Goal: Task Accomplishment & Management: Manage account settings

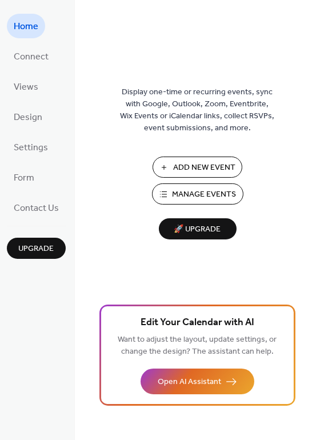
click at [189, 193] on span "Manage Events" at bounding box center [204, 195] width 64 height 12
click at [187, 191] on span "Manage Events" at bounding box center [204, 195] width 64 height 12
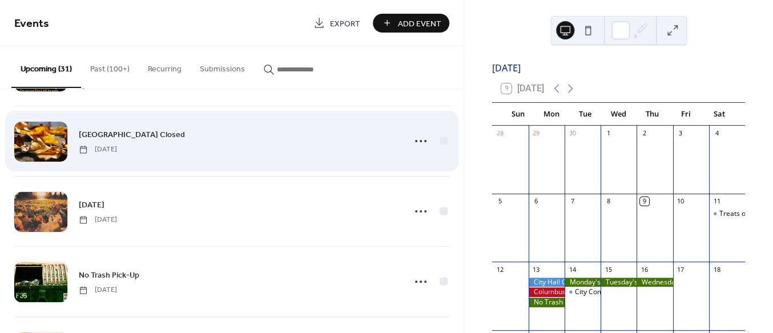
scroll to position [75, 0]
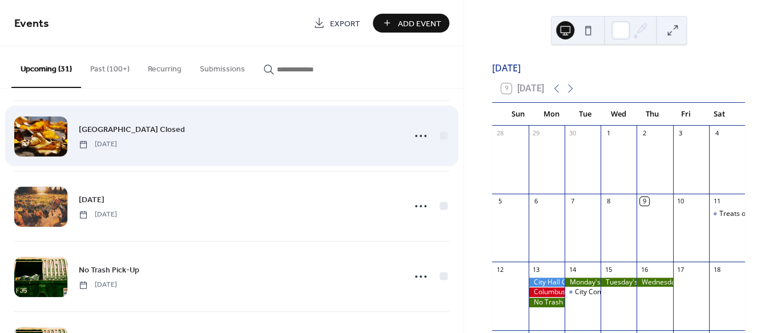
click at [103, 130] on span "[GEOGRAPHIC_DATA] Closed" at bounding box center [132, 130] width 106 height 12
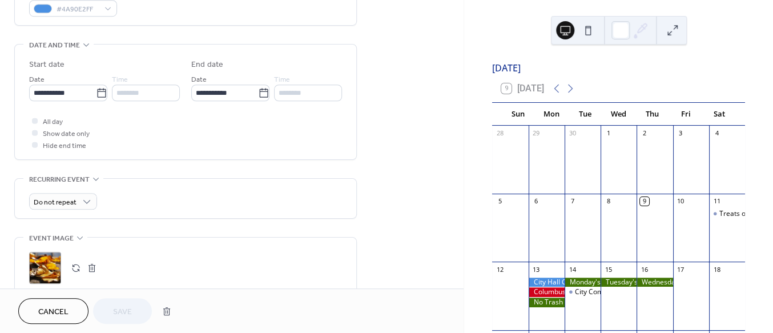
scroll to position [338, 0]
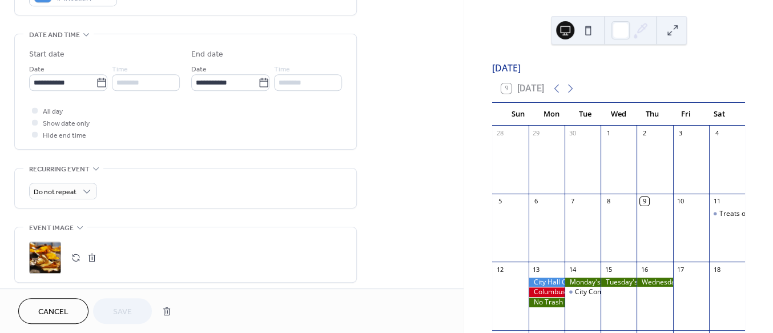
click at [45, 264] on div ";" at bounding box center [45, 258] width 32 height 32
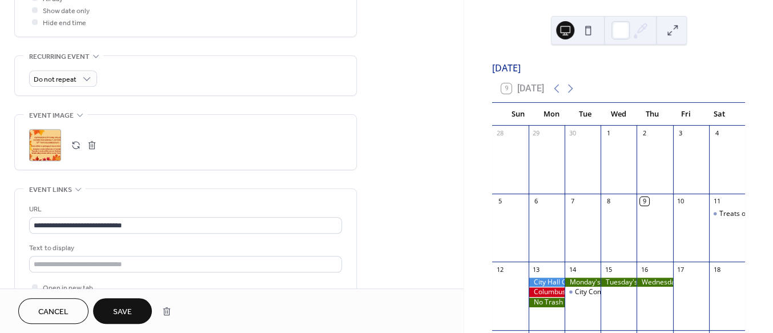
click at [116, 306] on span "Save" at bounding box center [122, 312] width 19 height 12
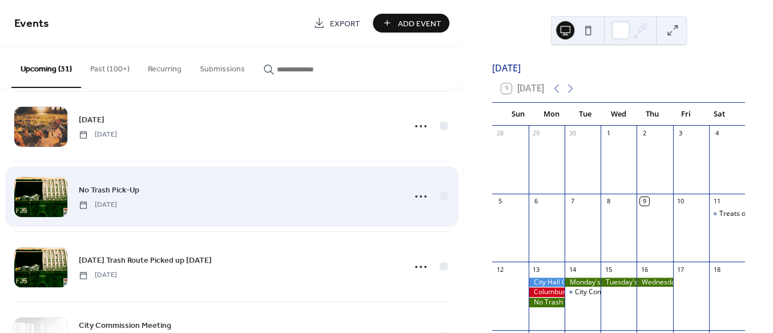
scroll to position [188, 0]
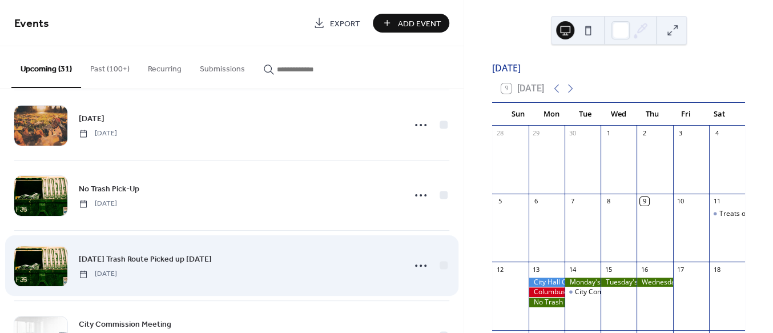
scroll to position [188, 0]
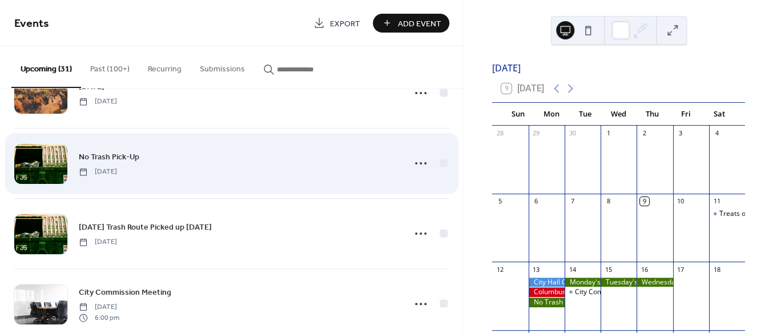
click at [47, 166] on div at bounding box center [40, 164] width 53 height 40
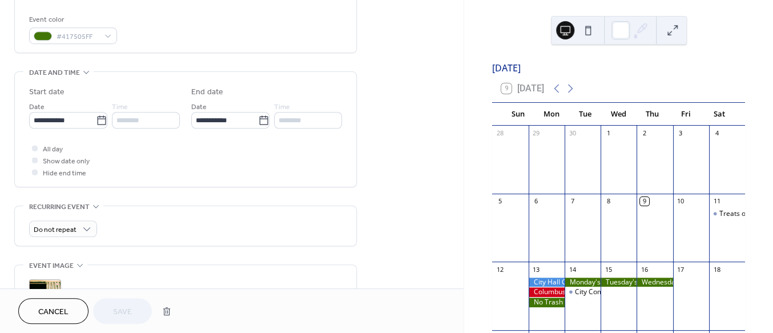
scroll to position [450, 0]
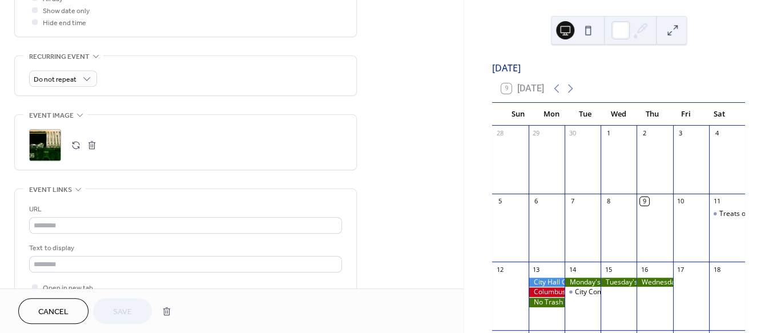
click at [53, 152] on div ";" at bounding box center [45, 145] width 32 height 32
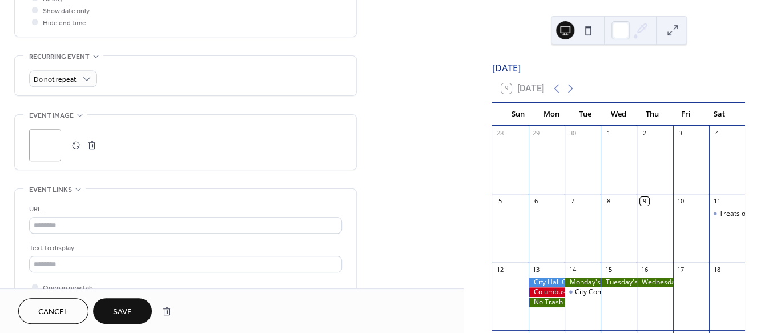
click at [122, 312] on span "Save" at bounding box center [122, 312] width 19 height 12
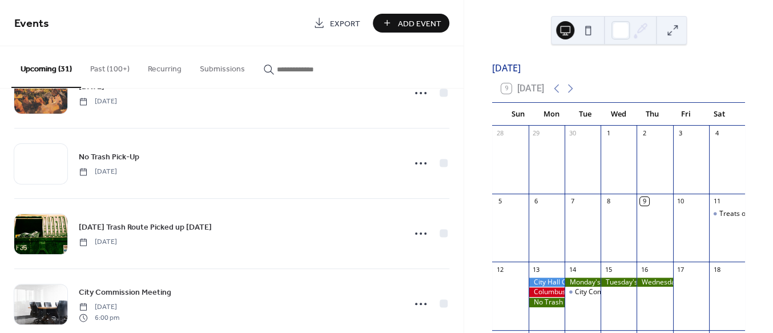
scroll to position [225, 0]
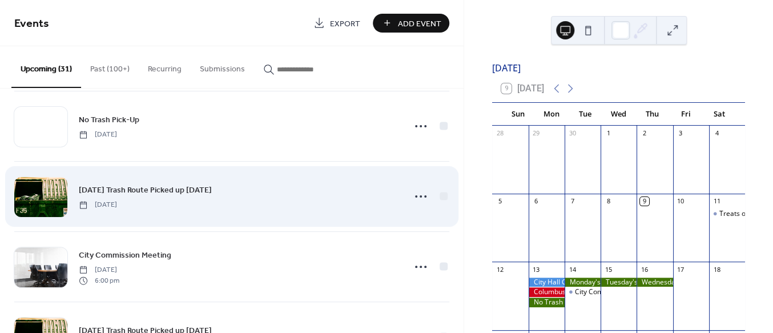
click at [51, 189] on div at bounding box center [40, 197] width 53 height 40
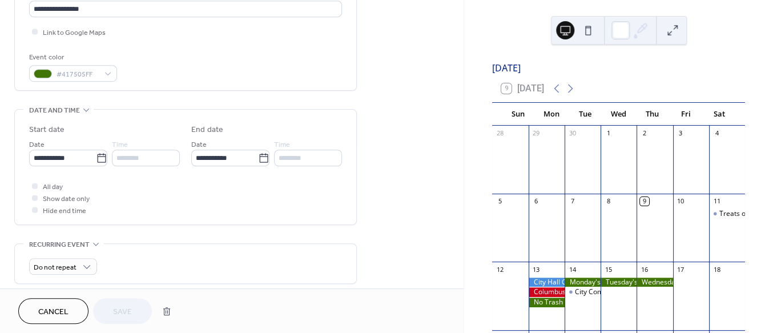
scroll to position [450, 0]
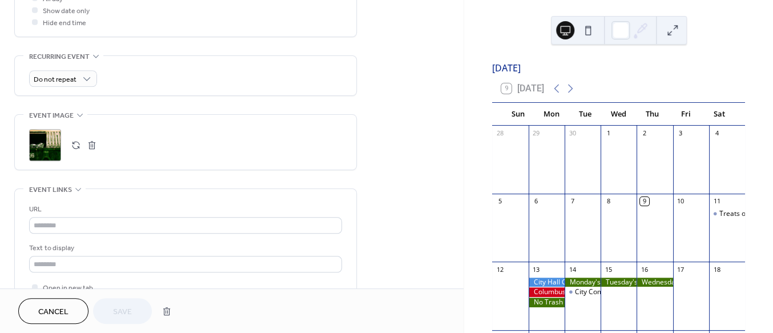
click at [50, 146] on div ";" at bounding box center [45, 145] width 32 height 32
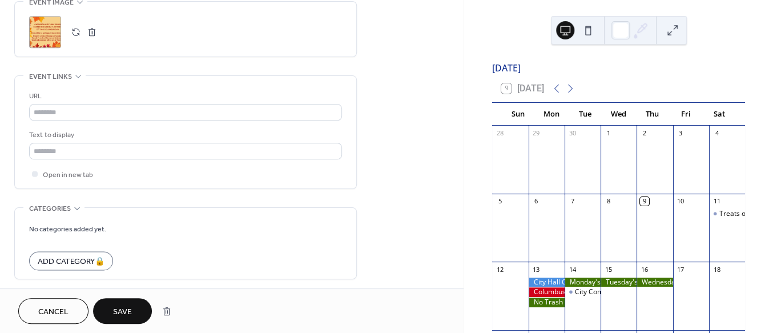
click at [119, 315] on span "Save" at bounding box center [122, 312] width 19 height 12
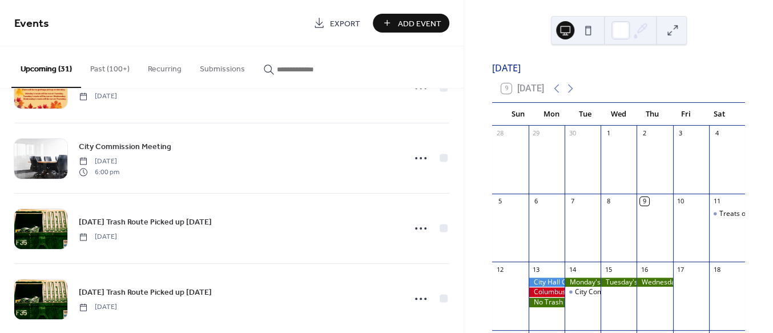
scroll to position [338, 0]
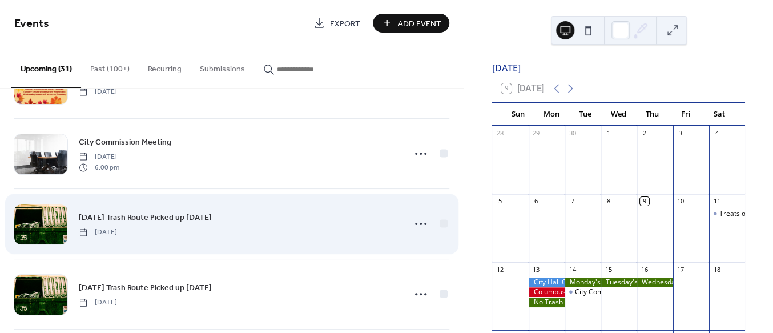
click at [35, 215] on div at bounding box center [40, 224] width 53 height 40
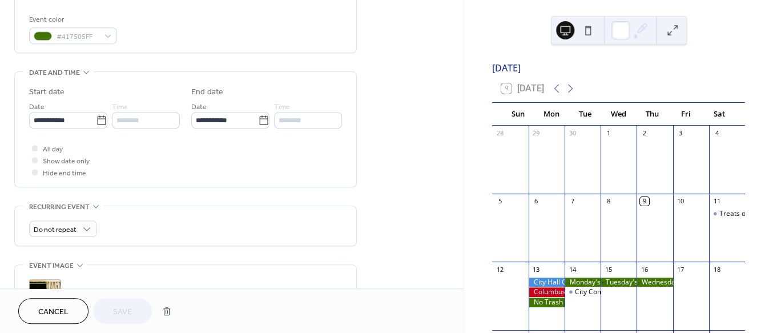
scroll to position [413, 0]
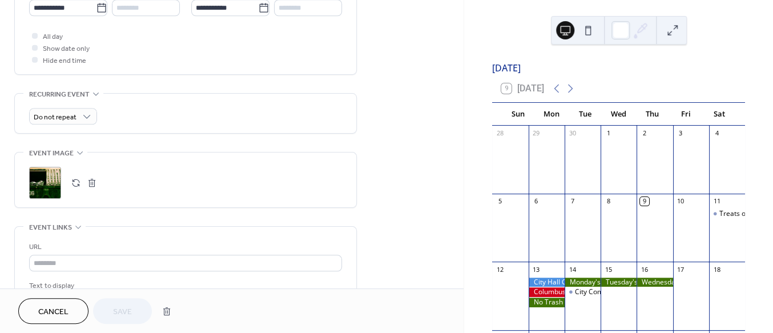
click at [59, 185] on div ";" at bounding box center [45, 183] width 32 height 32
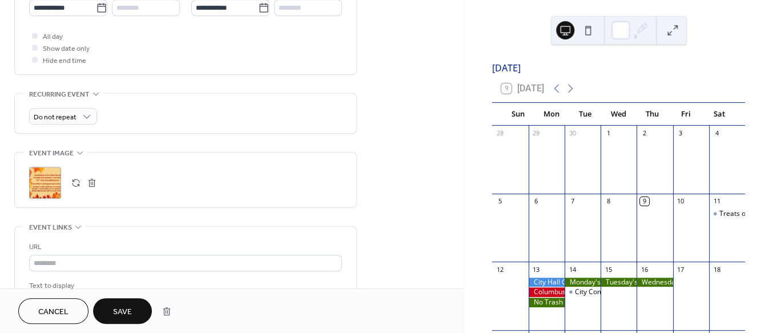
click at [131, 311] on span "Save" at bounding box center [122, 312] width 19 height 12
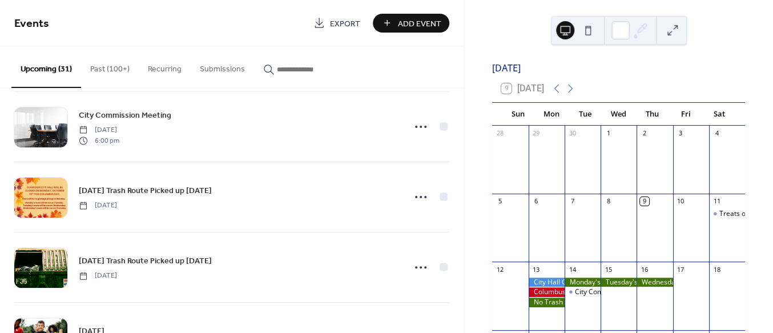
scroll to position [376, 0]
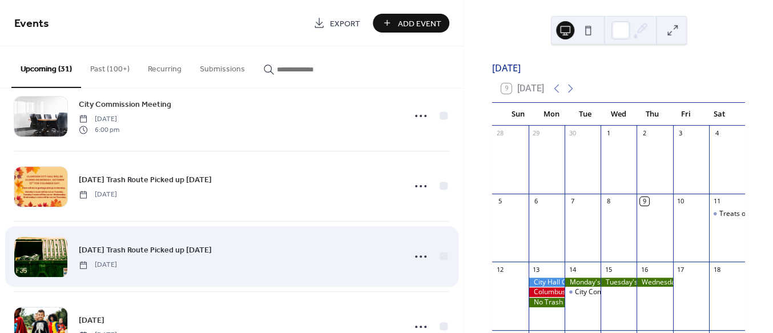
click at [58, 261] on div at bounding box center [40, 257] width 53 height 40
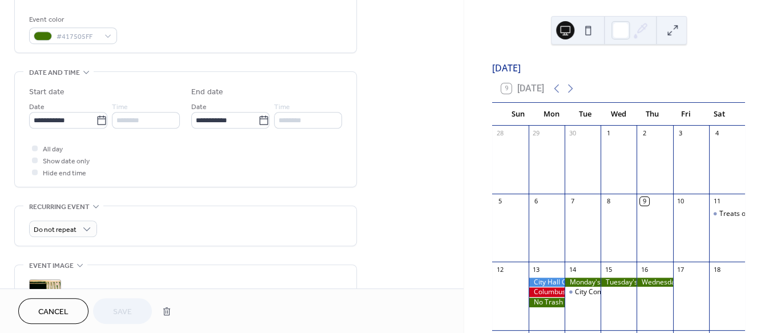
scroll to position [450, 0]
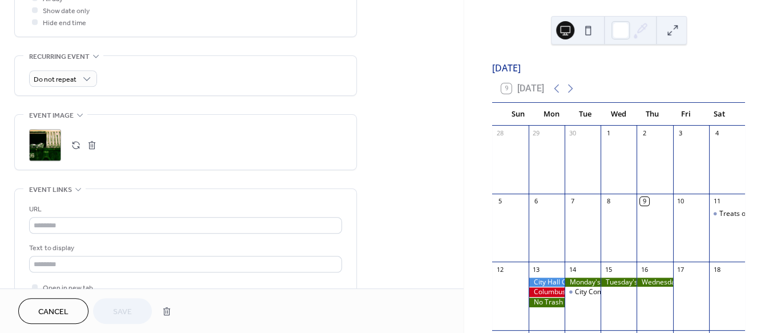
click at [54, 145] on div ";" at bounding box center [45, 145] width 32 height 32
click at [127, 307] on span "Save" at bounding box center [122, 312] width 19 height 12
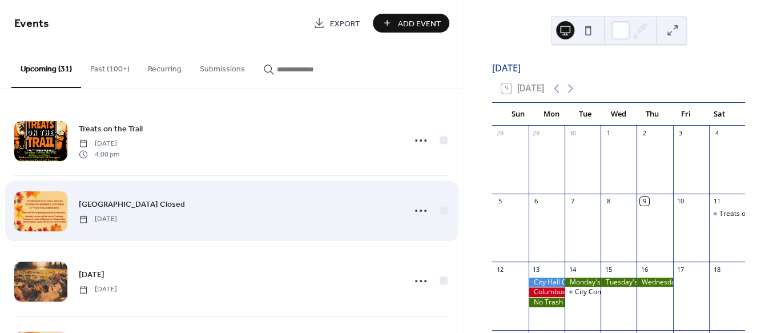
scroll to position [37, 0]
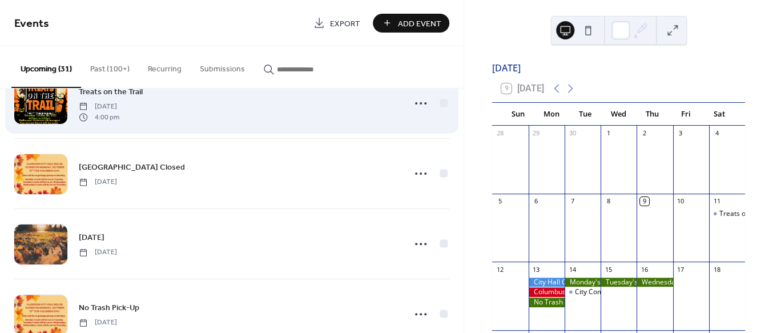
click at [51, 98] on div at bounding box center [40, 104] width 53 height 40
